Goal: Transaction & Acquisition: Obtain resource

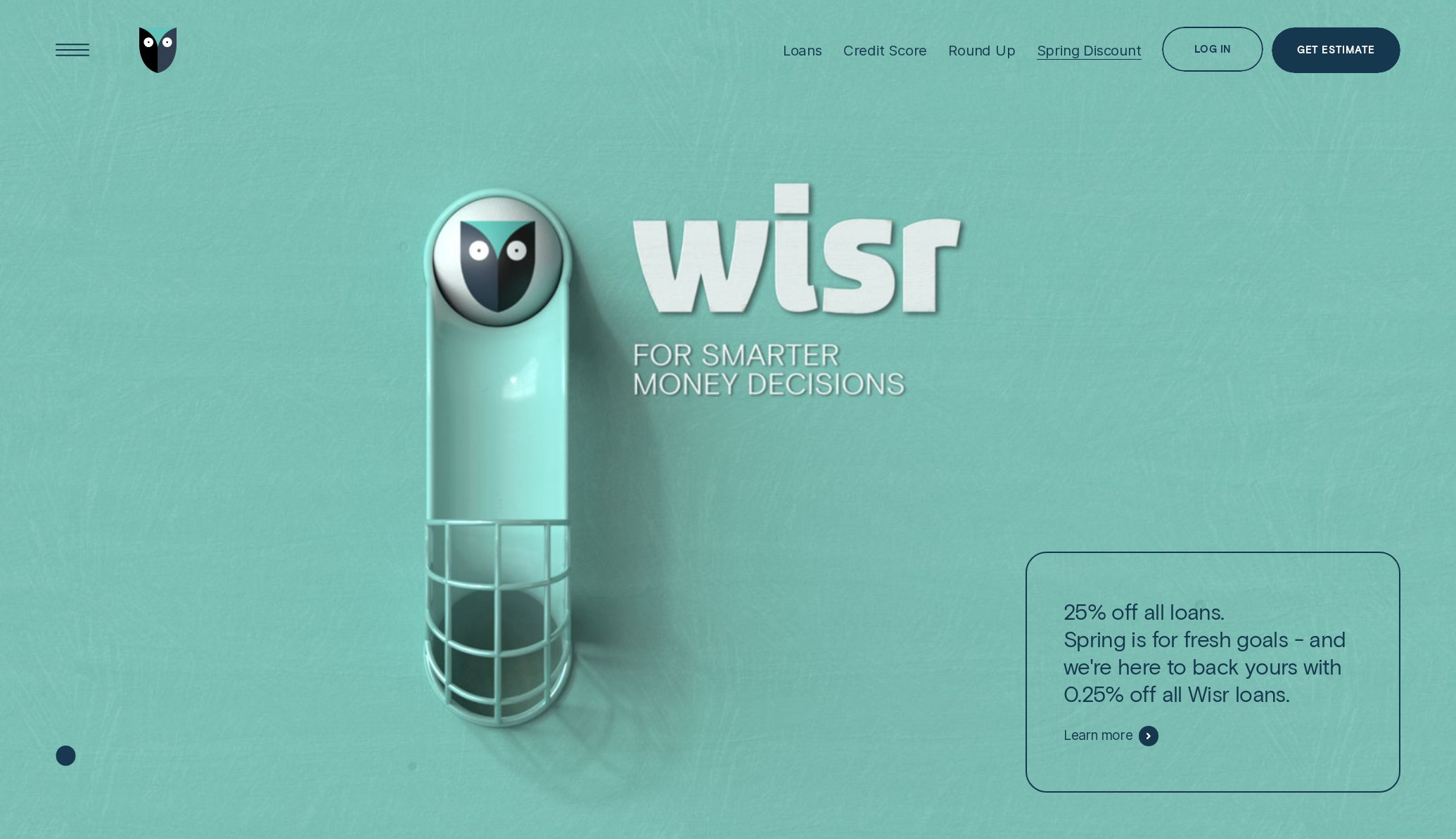
click at [1062, 52] on div "Spring Discount" at bounding box center [1089, 50] width 105 height 18
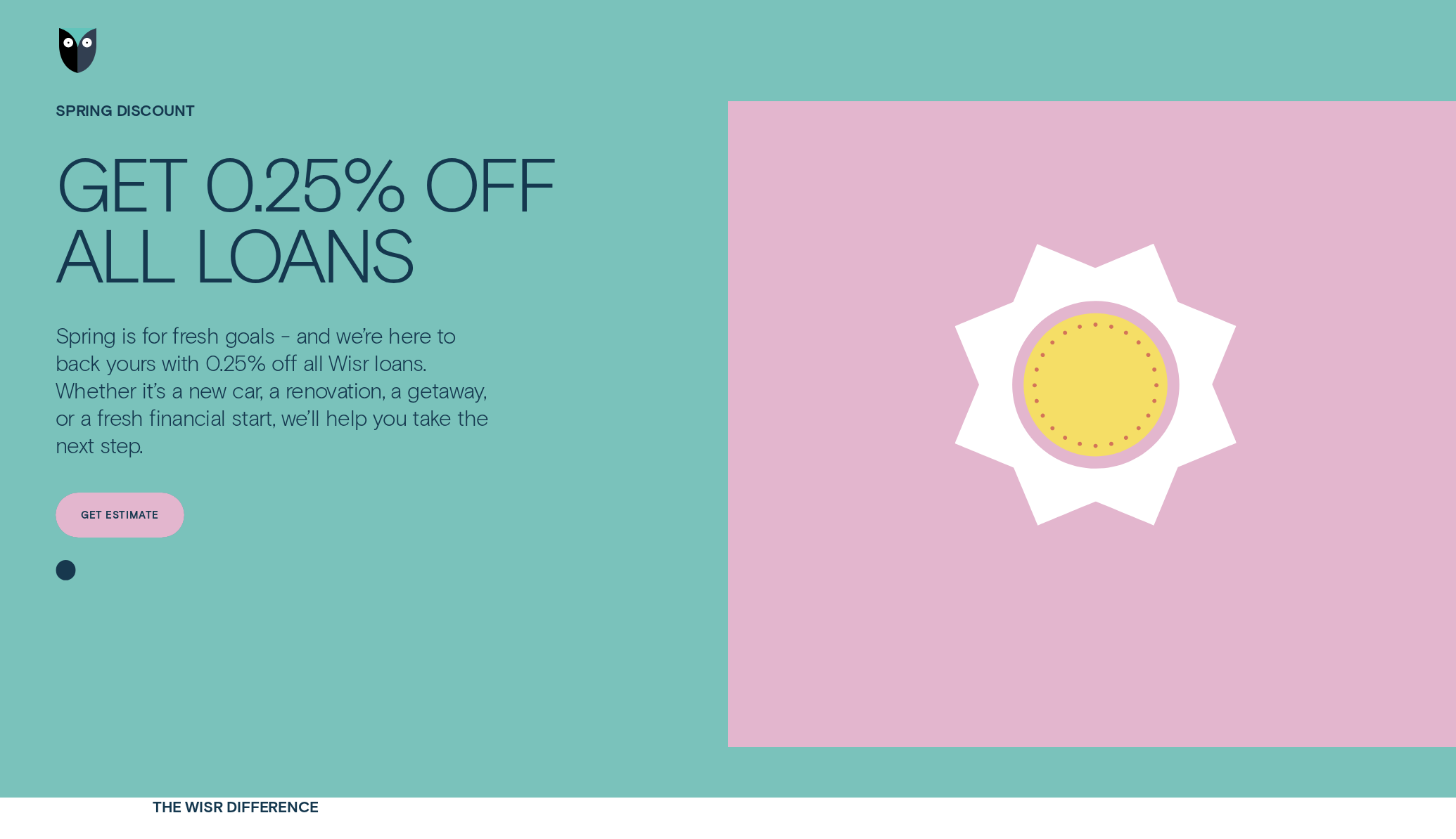
click at [160, 516] on div "Get estimate" at bounding box center [120, 515] width 129 height 45
